Goal: Task Accomplishment & Management: Manage account settings

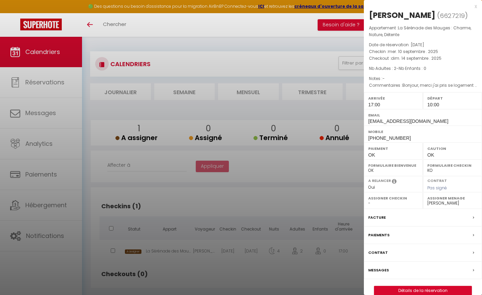
select select "0"
select select "47392"
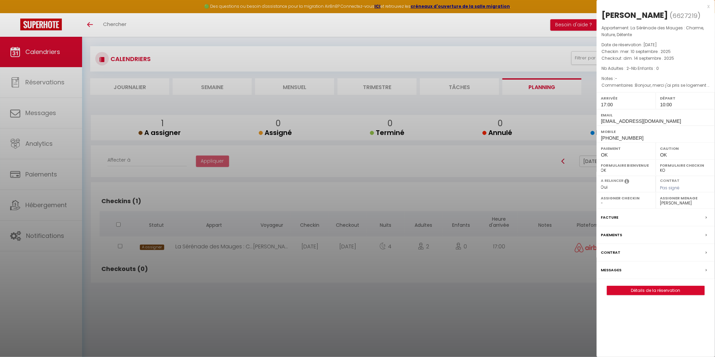
drag, startPoint x: 490, startPoint y: 158, endPoint x: 326, endPoint y: 119, distance: 168.2
click at [482, 158] on div at bounding box center [357, 178] width 715 height 357
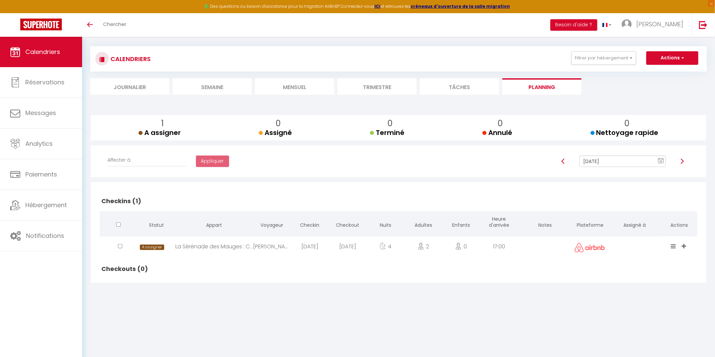
click at [286, 86] on li "Mensuel" at bounding box center [294, 86] width 79 height 17
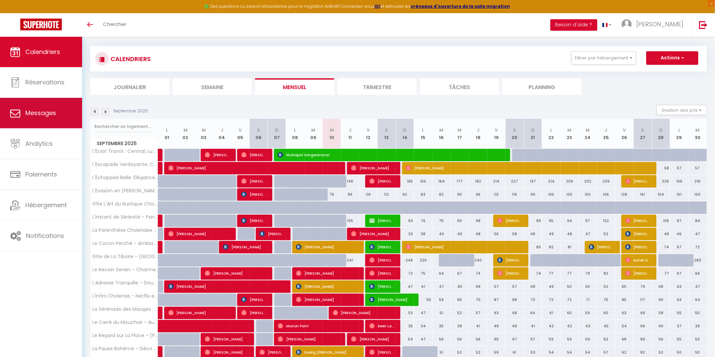
click at [34, 116] on span "Messages" at bounding box center [40, 113] width 31 height 8
select select "message"
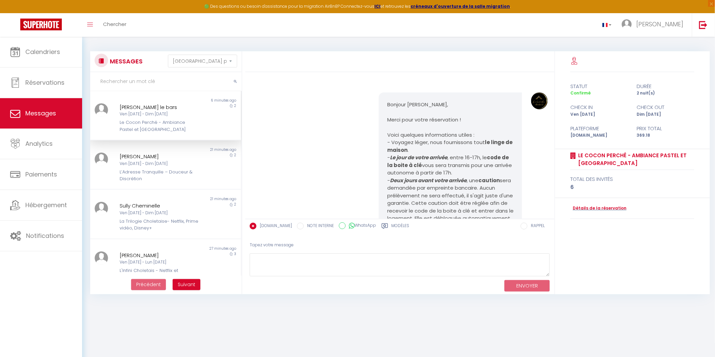
scroll to position [828, 0]
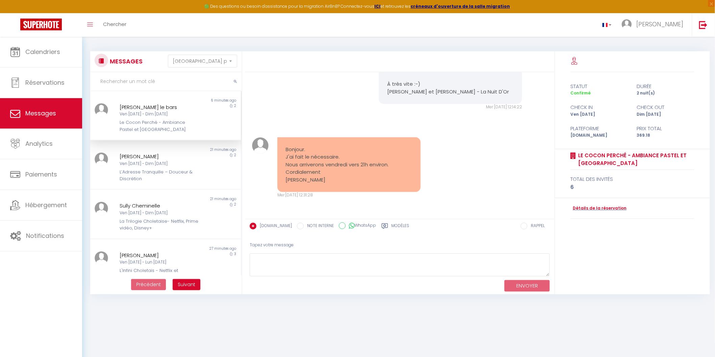
click at [149, 110] on div "[PERSON_NAME] le bars" at bounding box center [159, 107] width 79 height 8
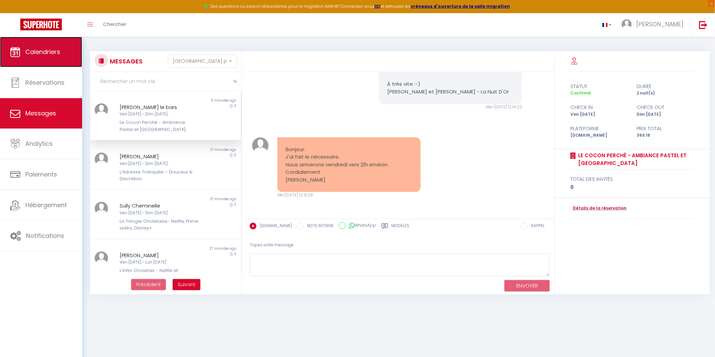
click at [45, 43] on link "Calendriers" at bounding box center [41, 52] width 82 height 30
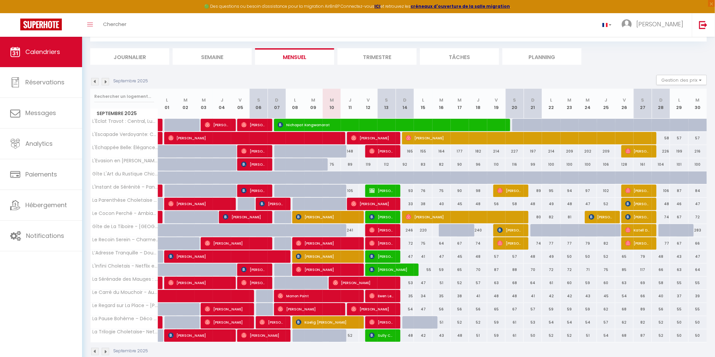
scroll to position [49, 0]
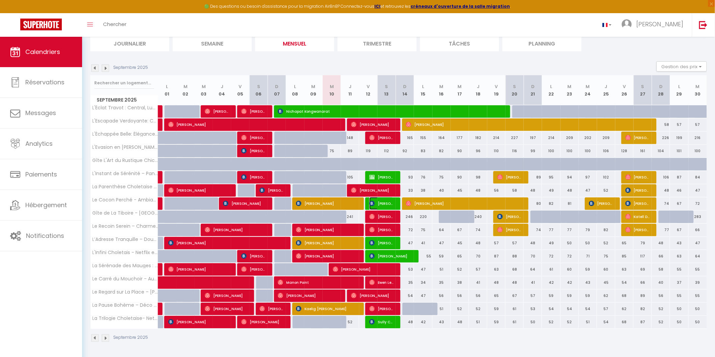
click at [371, 203] on img at bounding box center [371, 203] width 5 height 5
select select "OK"
select select "KO"
select select "0"
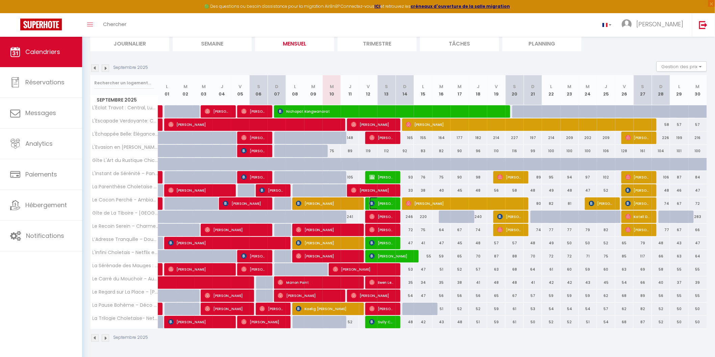
select select "1"
select select
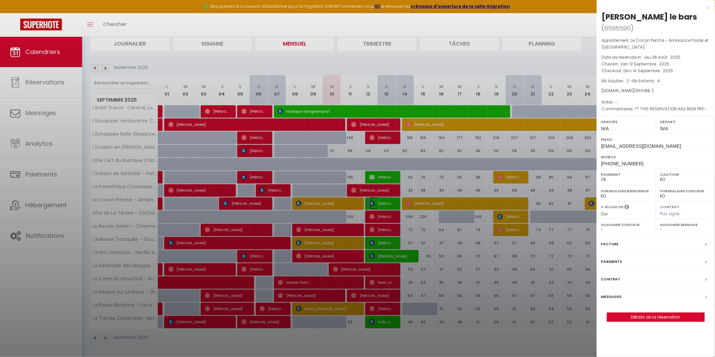
select select "44117"
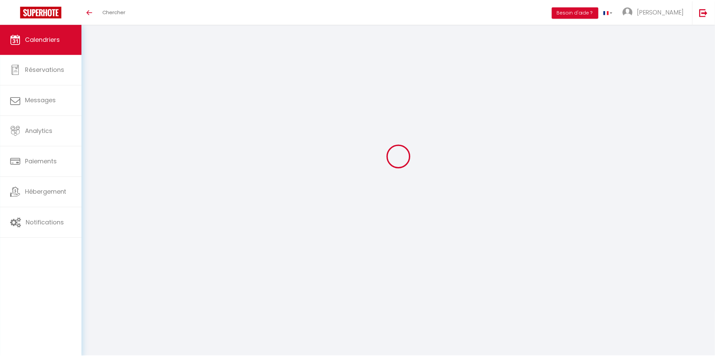
scroll to position [36, 0]
select select
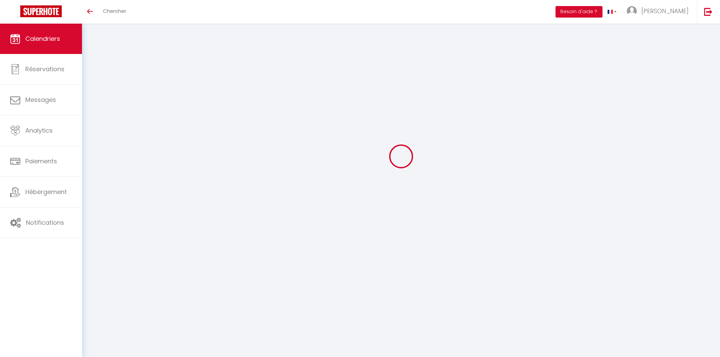
select select
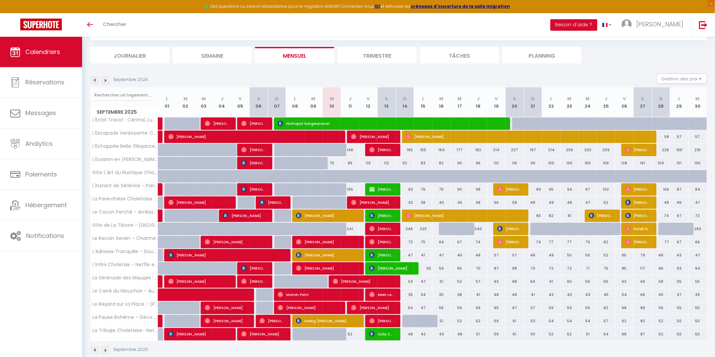
scroll to position [0, 0]
select select
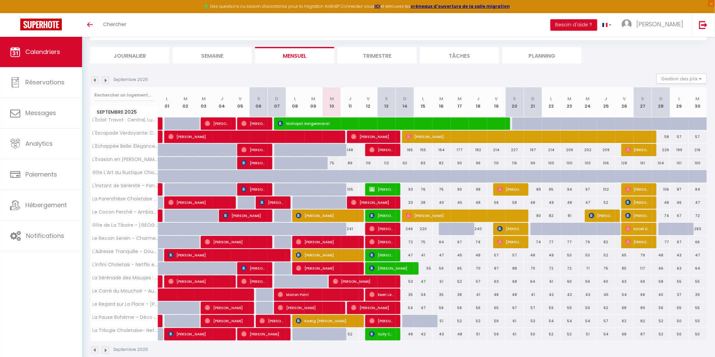
select select
click at [371, 216] on img at bounding box center [371, 215] width 5 height 5
select select "OK"
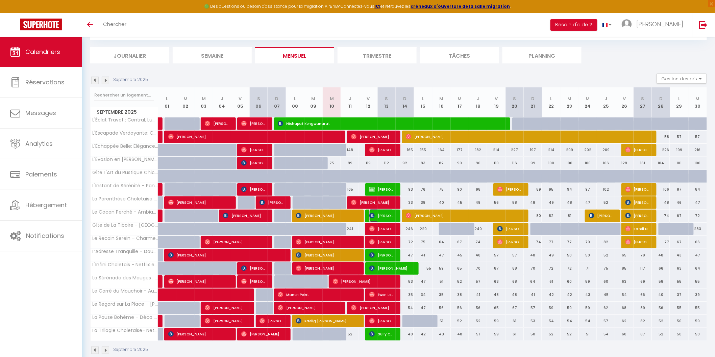
select select "KO"
select select "0"
select select "1"
select select
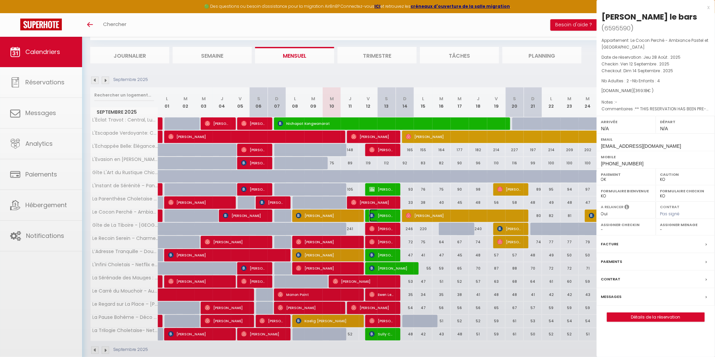
select select "44117"
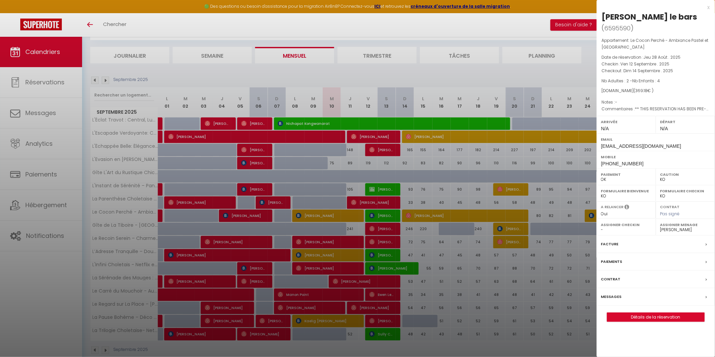
click at [436, 256] on div at bounding box center [357, 178] width 715 height 357
